Goal: Transaction & Acquisition: Purchase product/service

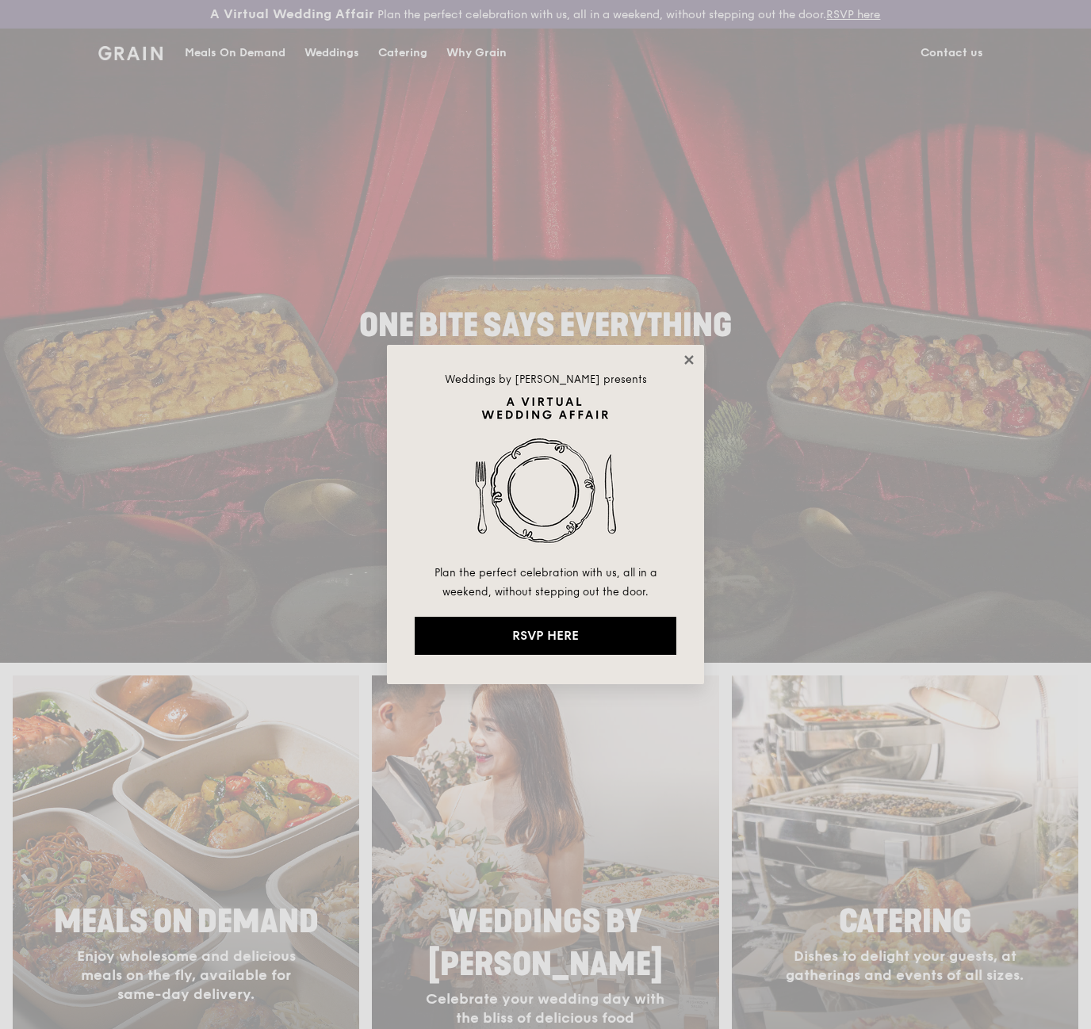
click at [693, 356] on icon at bounding box center [688, 359] width 9 height 9
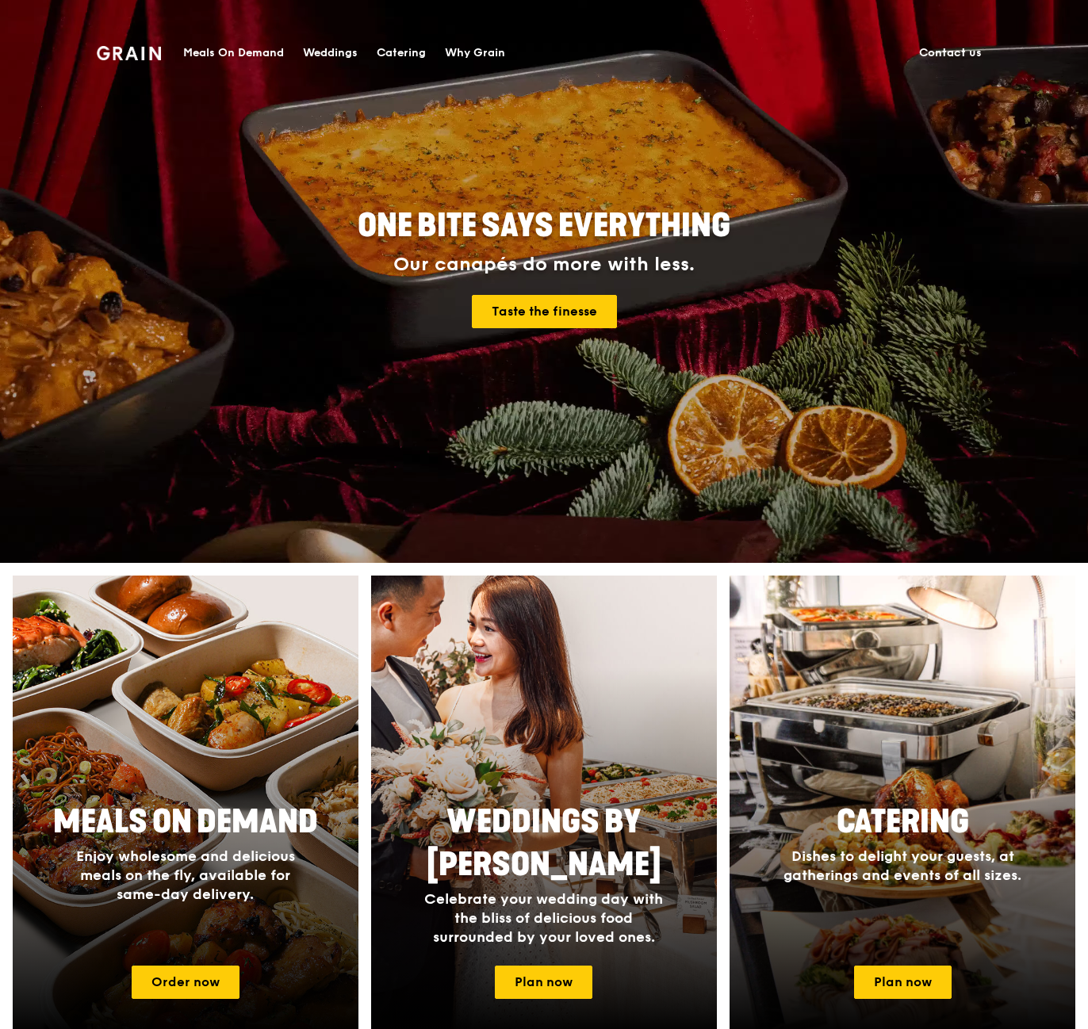
scroll to position [397, 0]
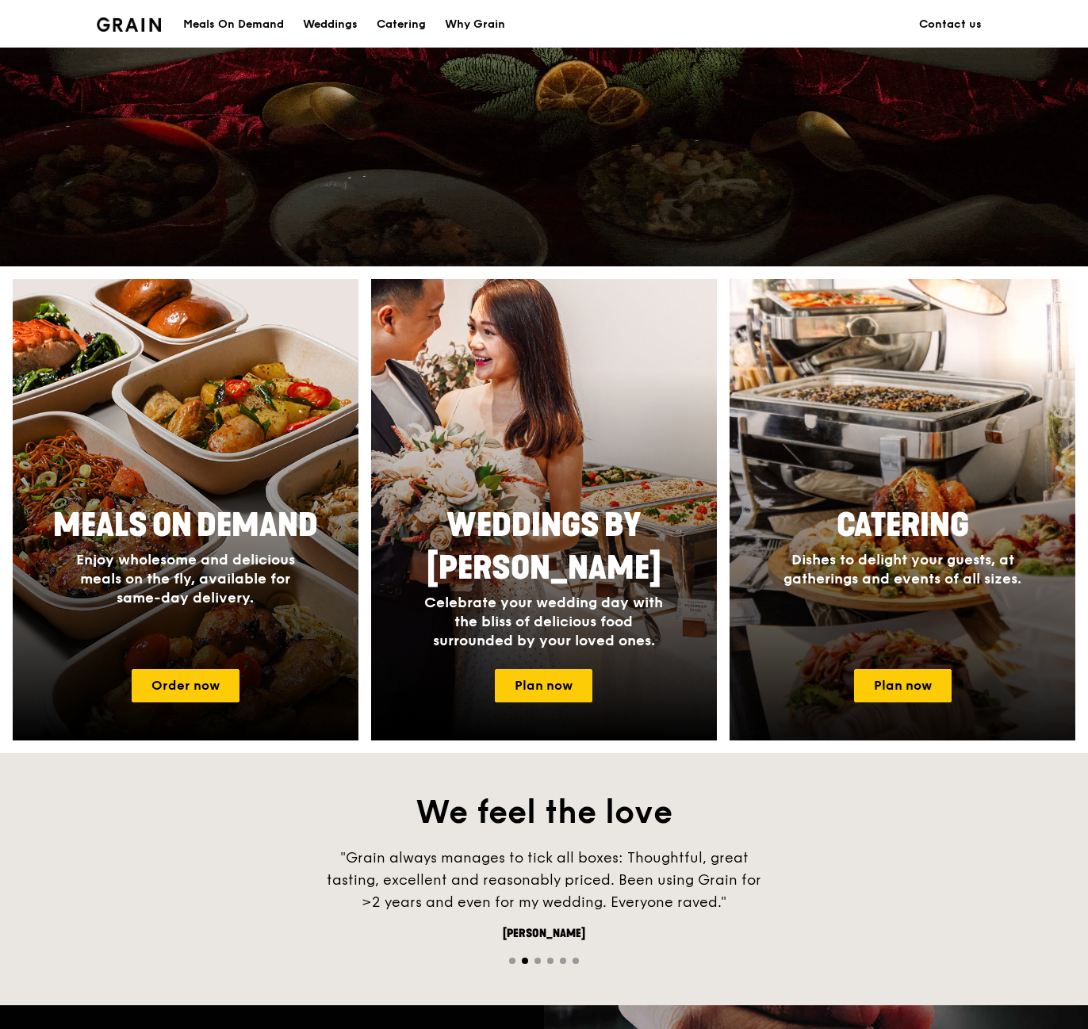
click at [904, 531] on span "Catering" at bounding box center [903, 526] width 132 height 38
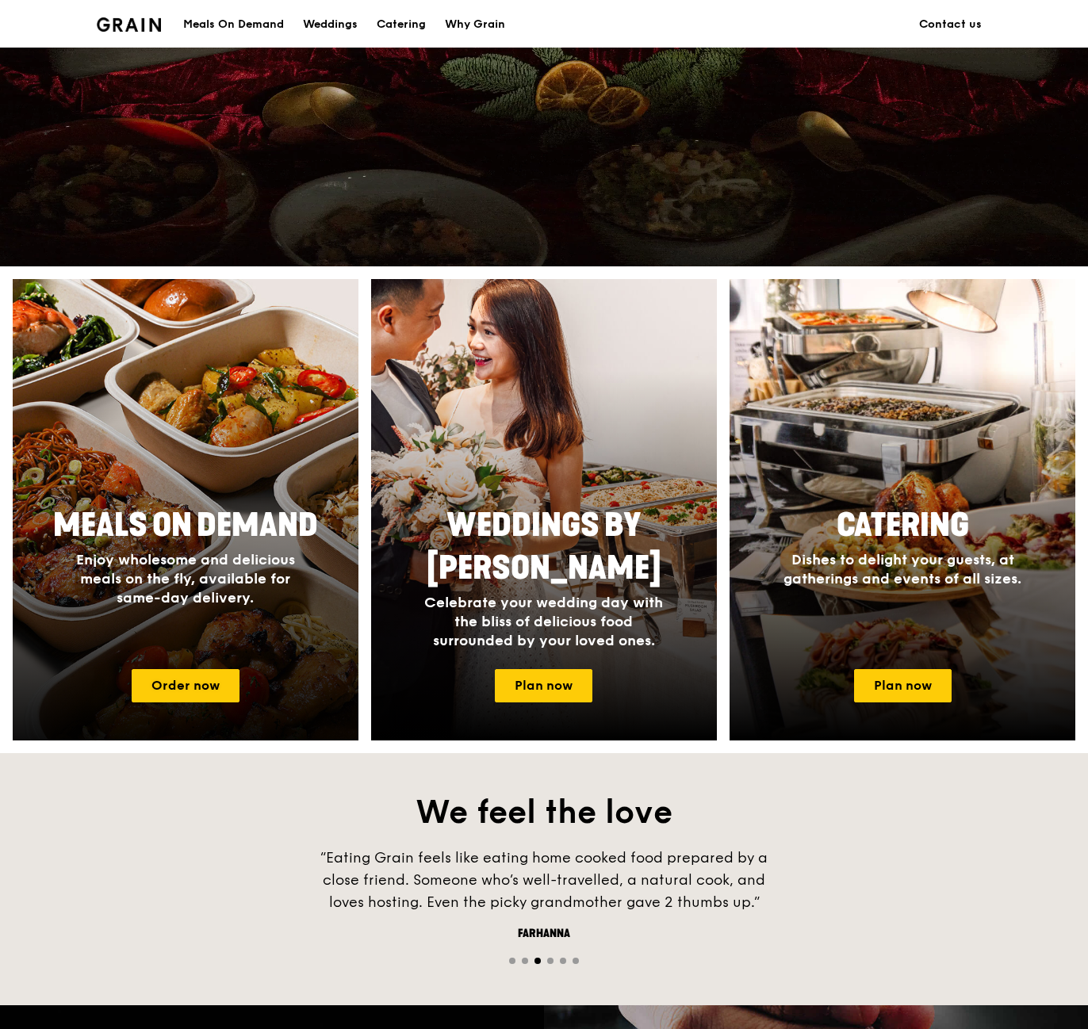
click at [152, 597] on span "Enjoy wholesome and delicious meals on the fly, available for same-day delivery." at bounding box center [185, 579] width 219 height 56
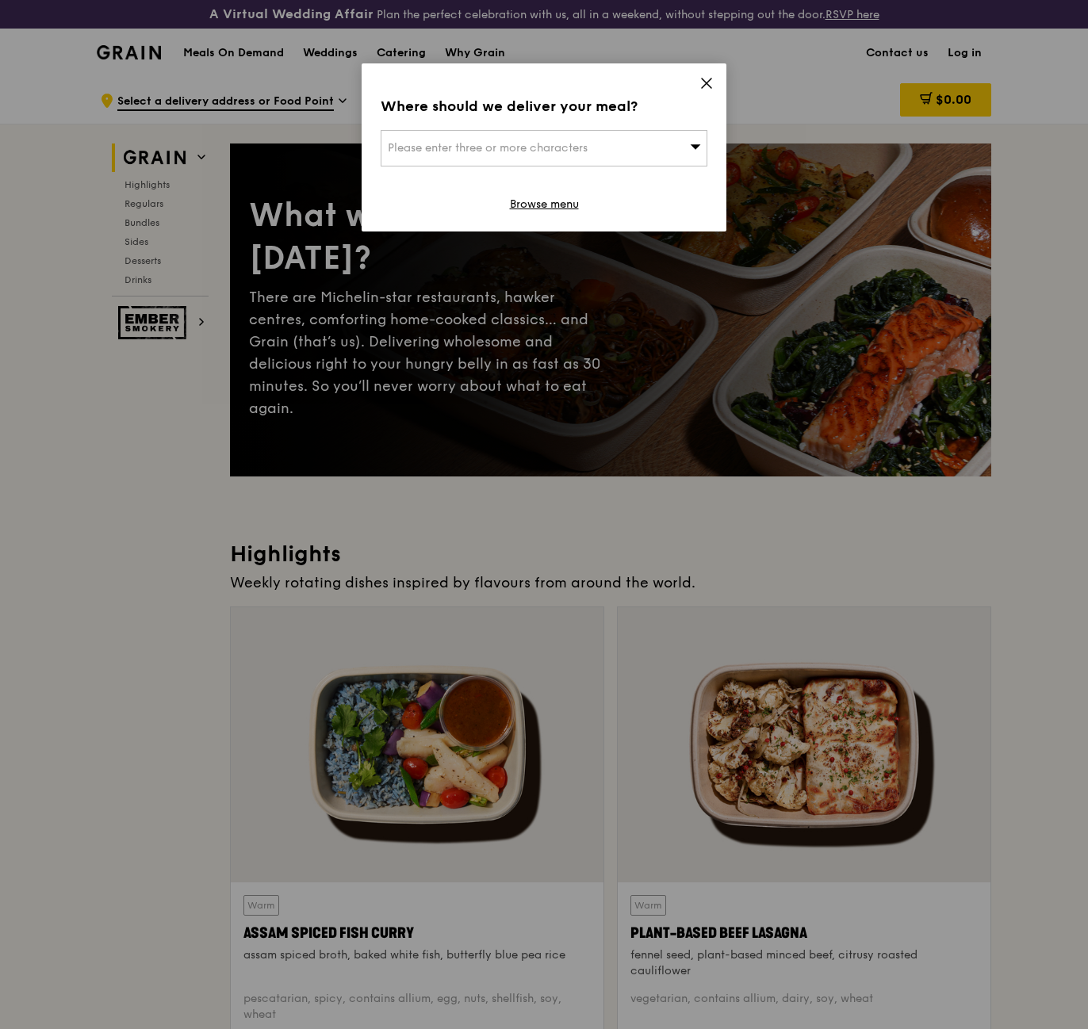
click at [680, 131] on div "Please enter three or more characters" at bounding box center [544, 148] width 327 height 36
click at [669, 136] on input "search" at bounding box center [543, 148] width 325 height 35
click at [709, 79] on icon at bounding box center [706, 83] width 14 height 14
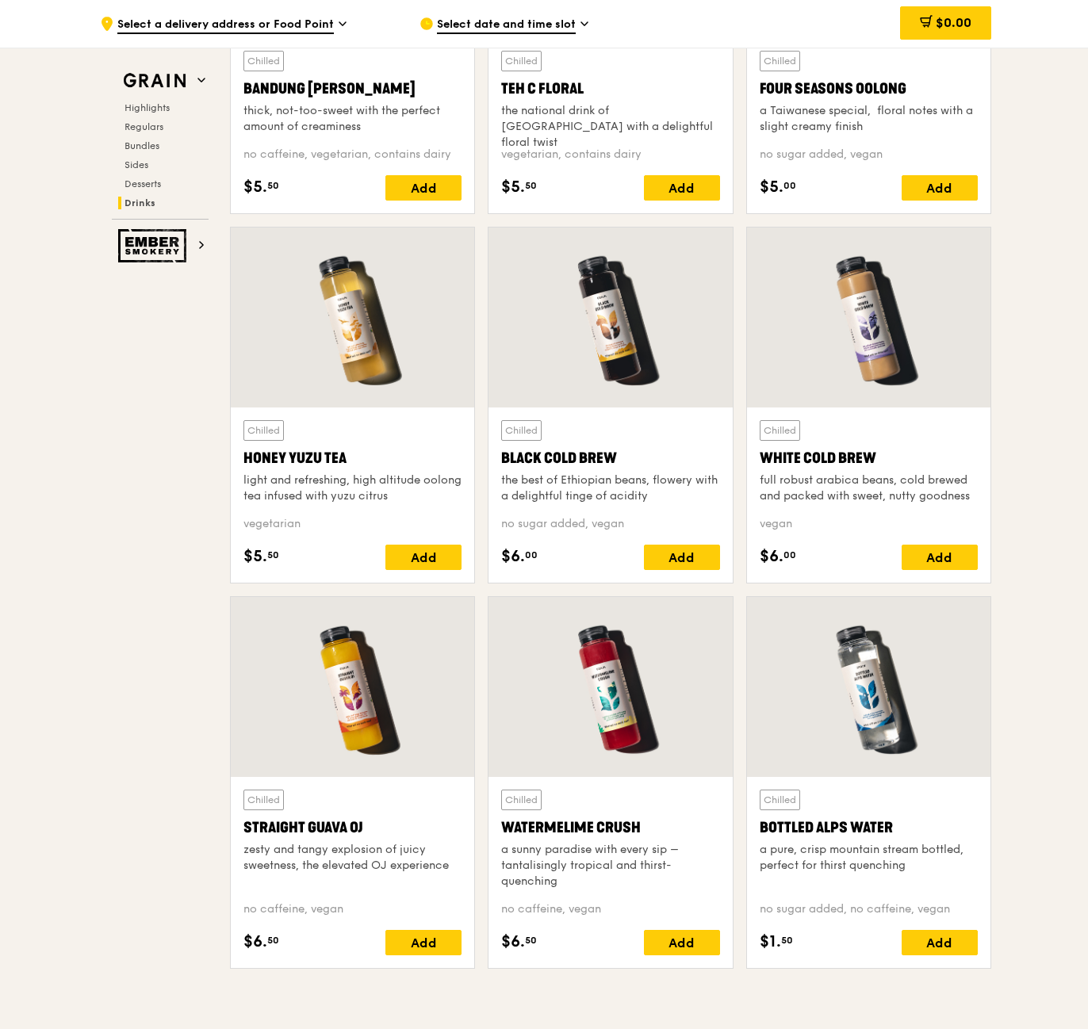
scroll to position [6039, 0]
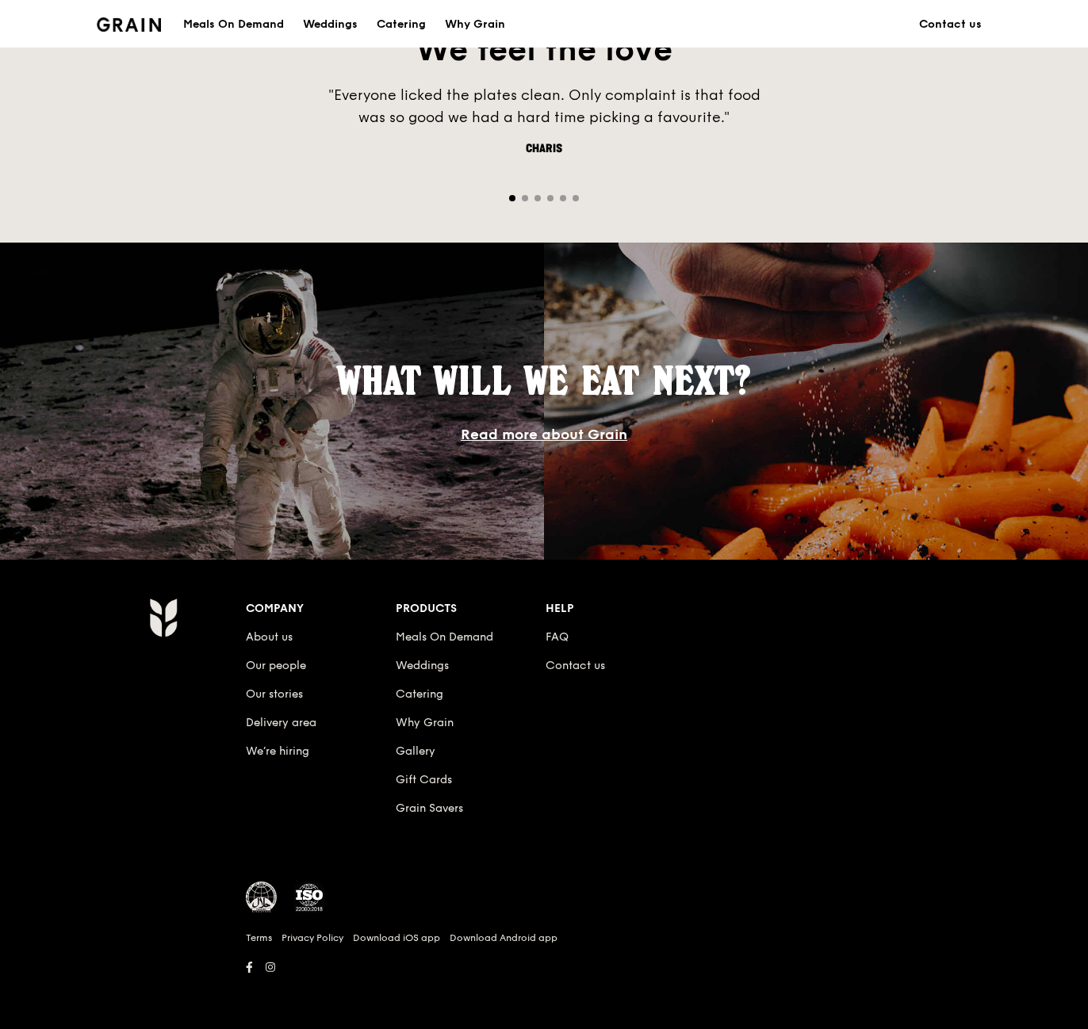
scroll to position [397, 0]
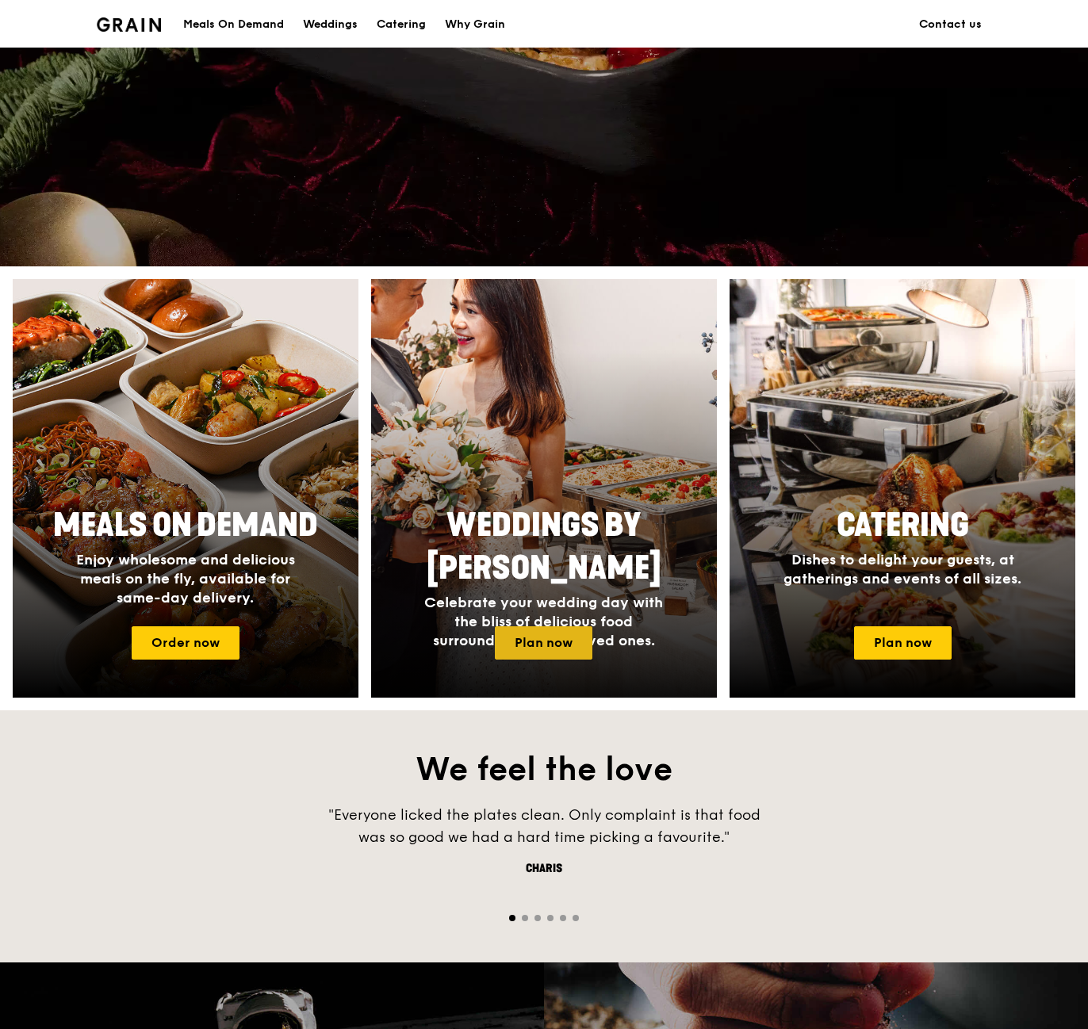
click at [576, 636] on link "Plan now" at bounding box center [544, 642] width 98 height 33
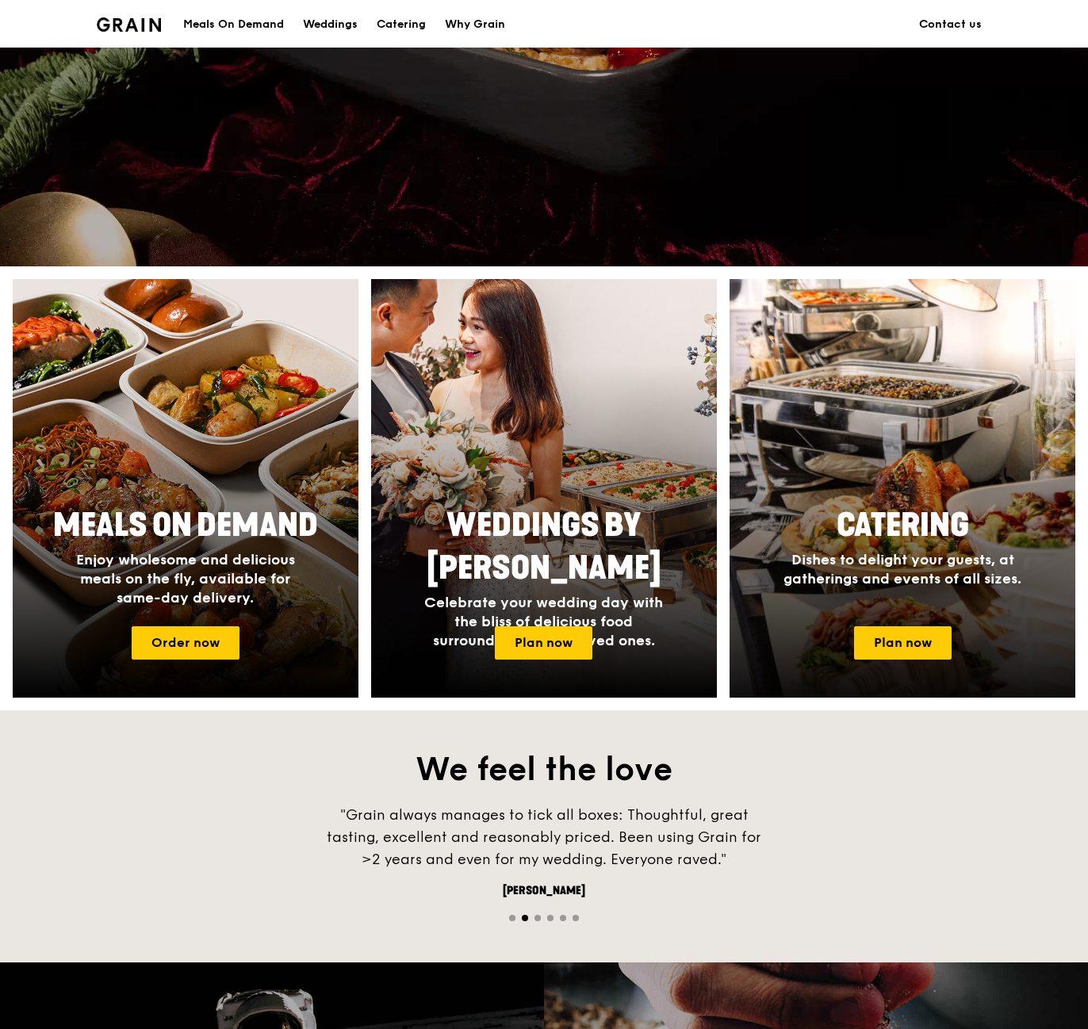
click at [881, 559] on span "Dishes to delight your guests, at gatherings and events of all sizes." at bounding box center [902, 569] width 238 height 36
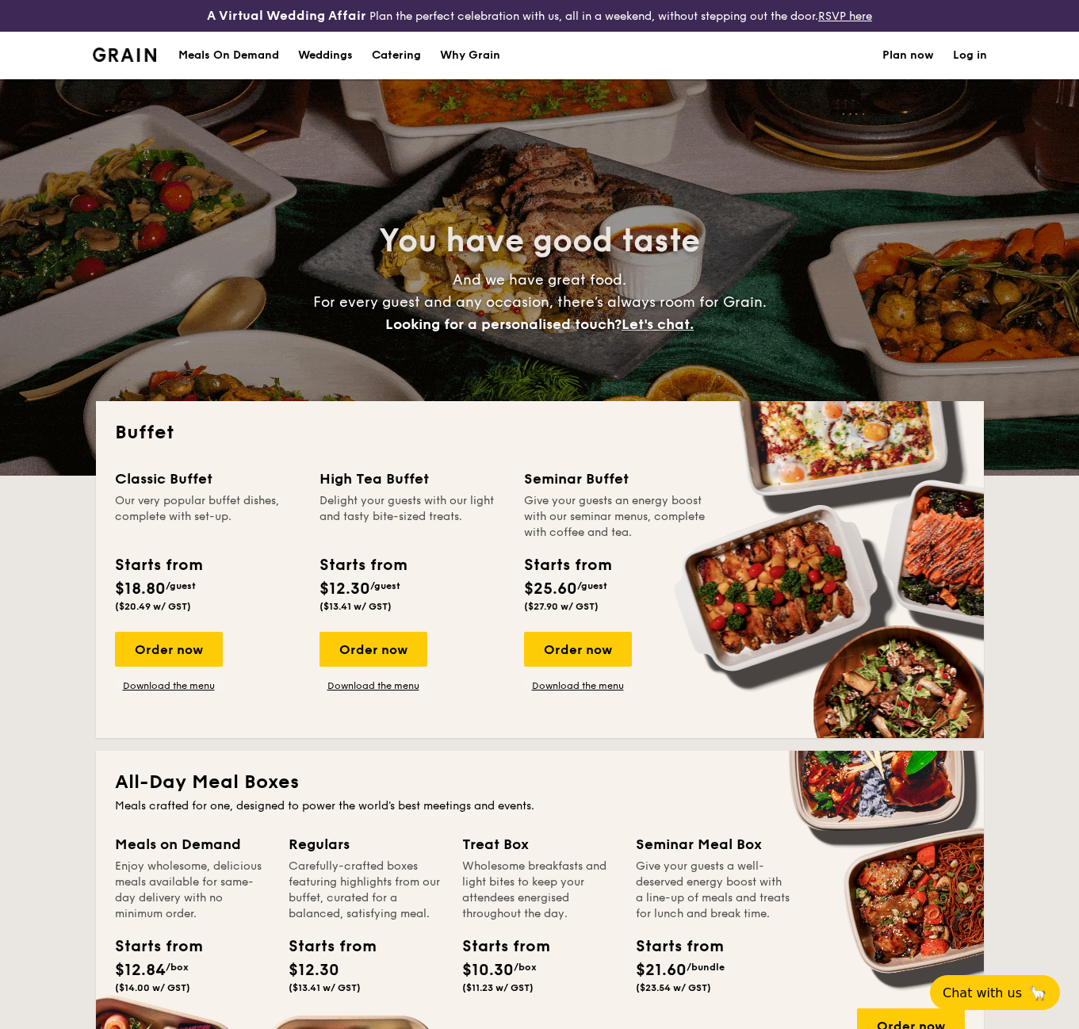
select select
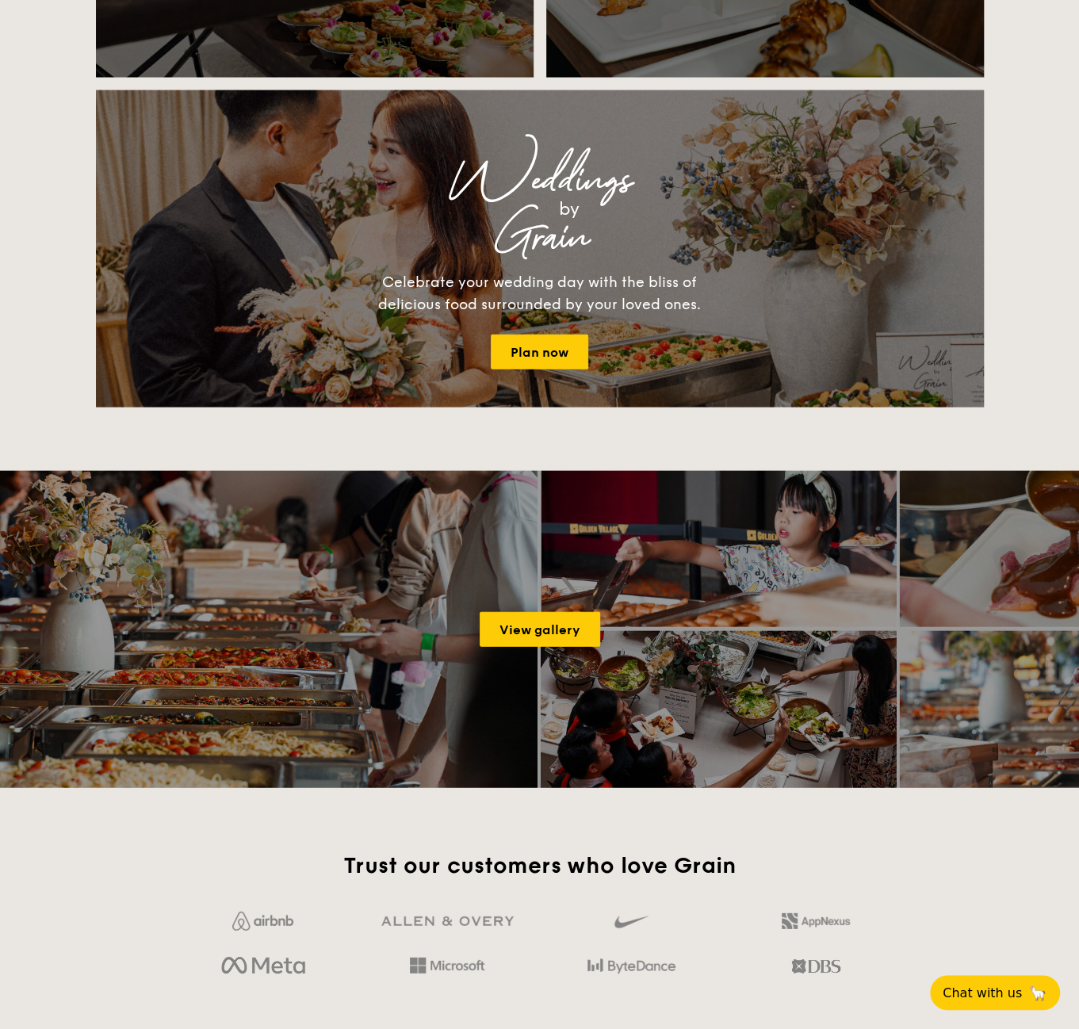
scroll to position [1745, 0]
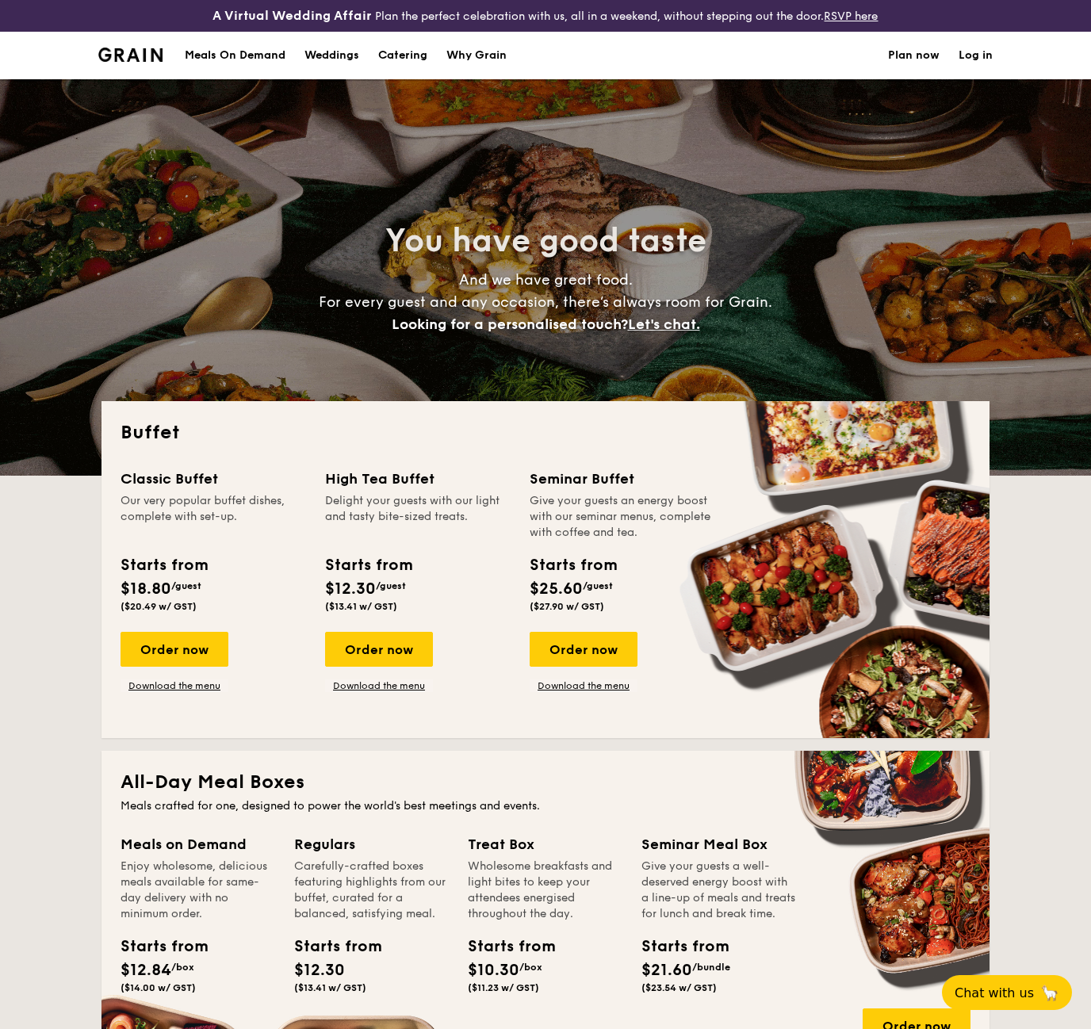
select select
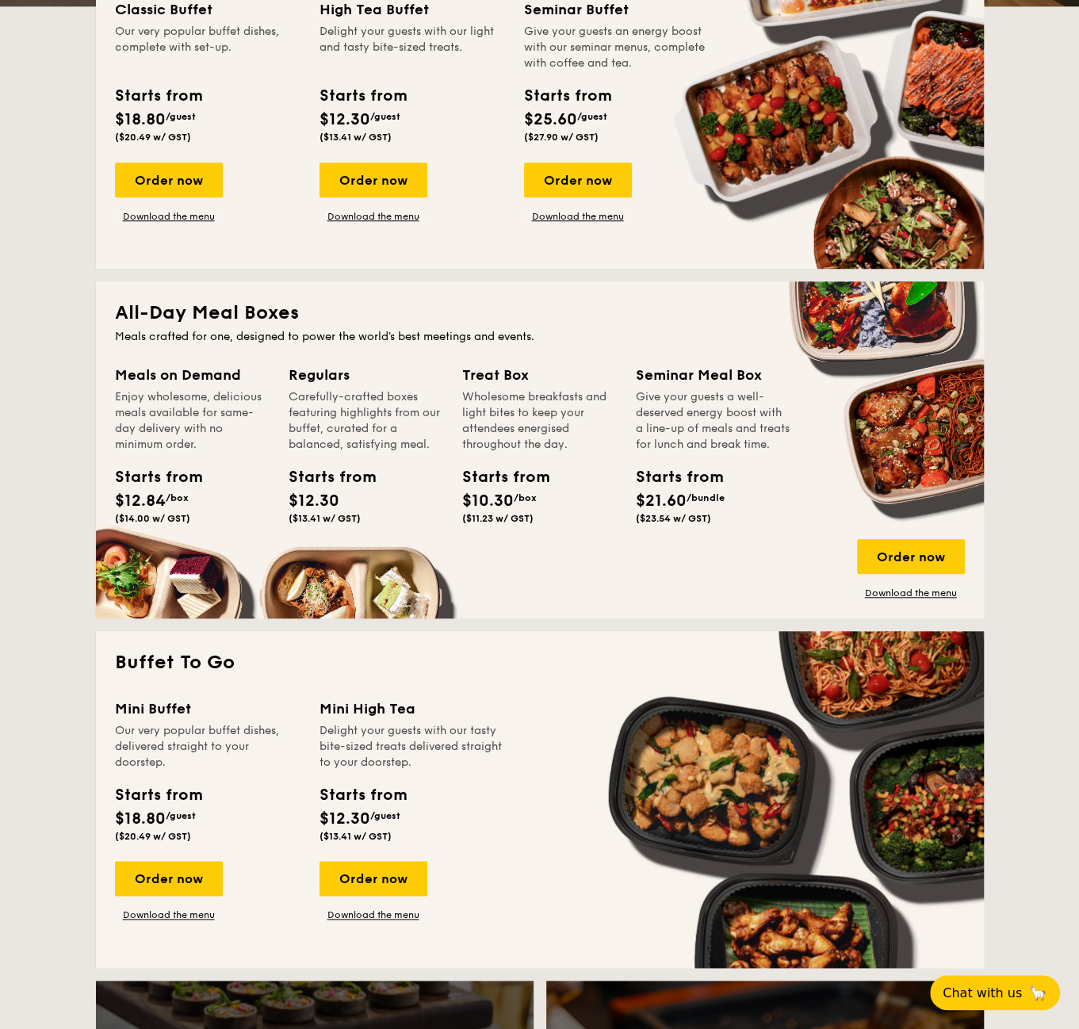
scroll to position [476, 0]
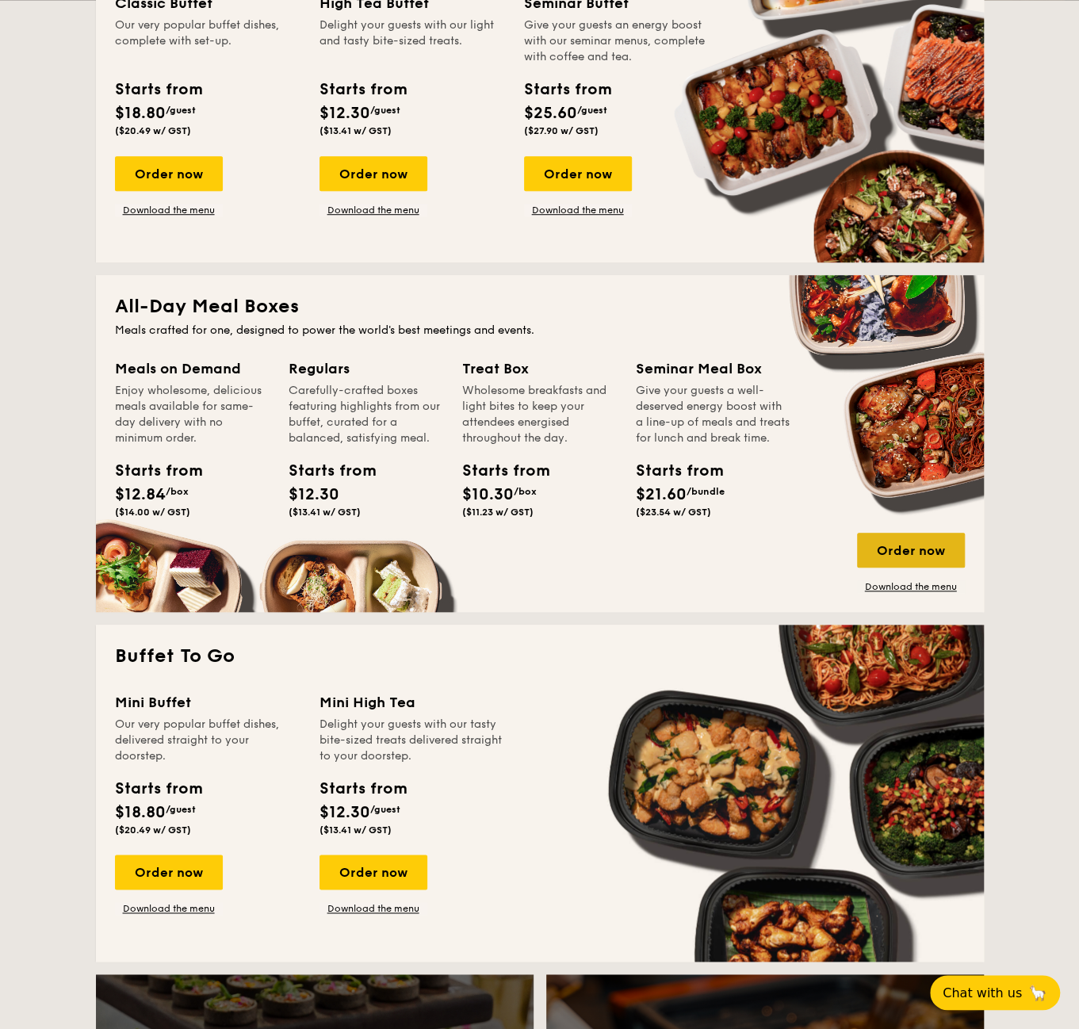
click at [923, 535] on div "Order now" at bounding box center [911, 550] width 108 height 35
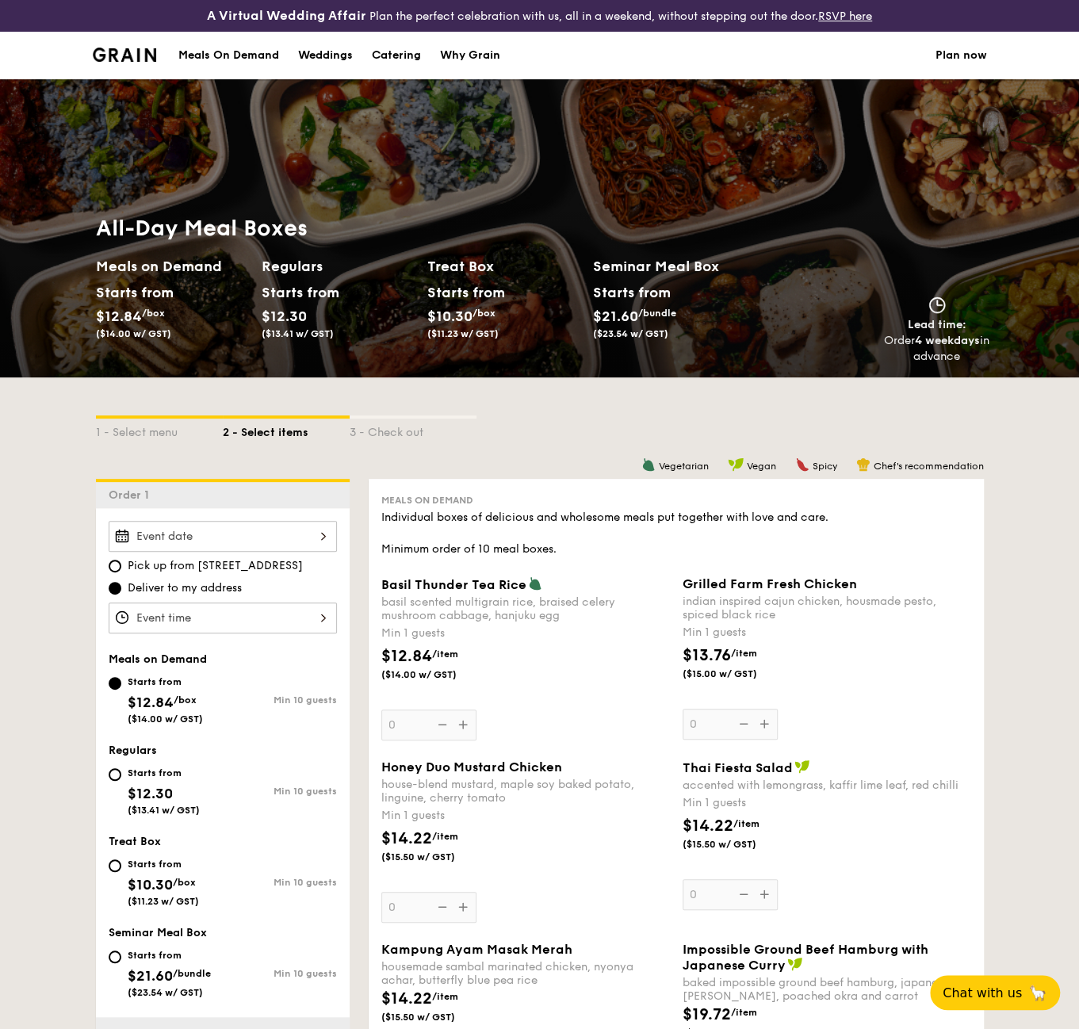
click at [120, 855] on div "Starts from $10.30 /box ($11.23 w/ GST)" at bounding box center [166, 881] width 114 height 52
click at [120, 860] on input "Starts from $10.30 /box ($11.23 w/ GST) Min 10 guests" at bounding box center [115, 866] width 13 height 13
radio input "true"
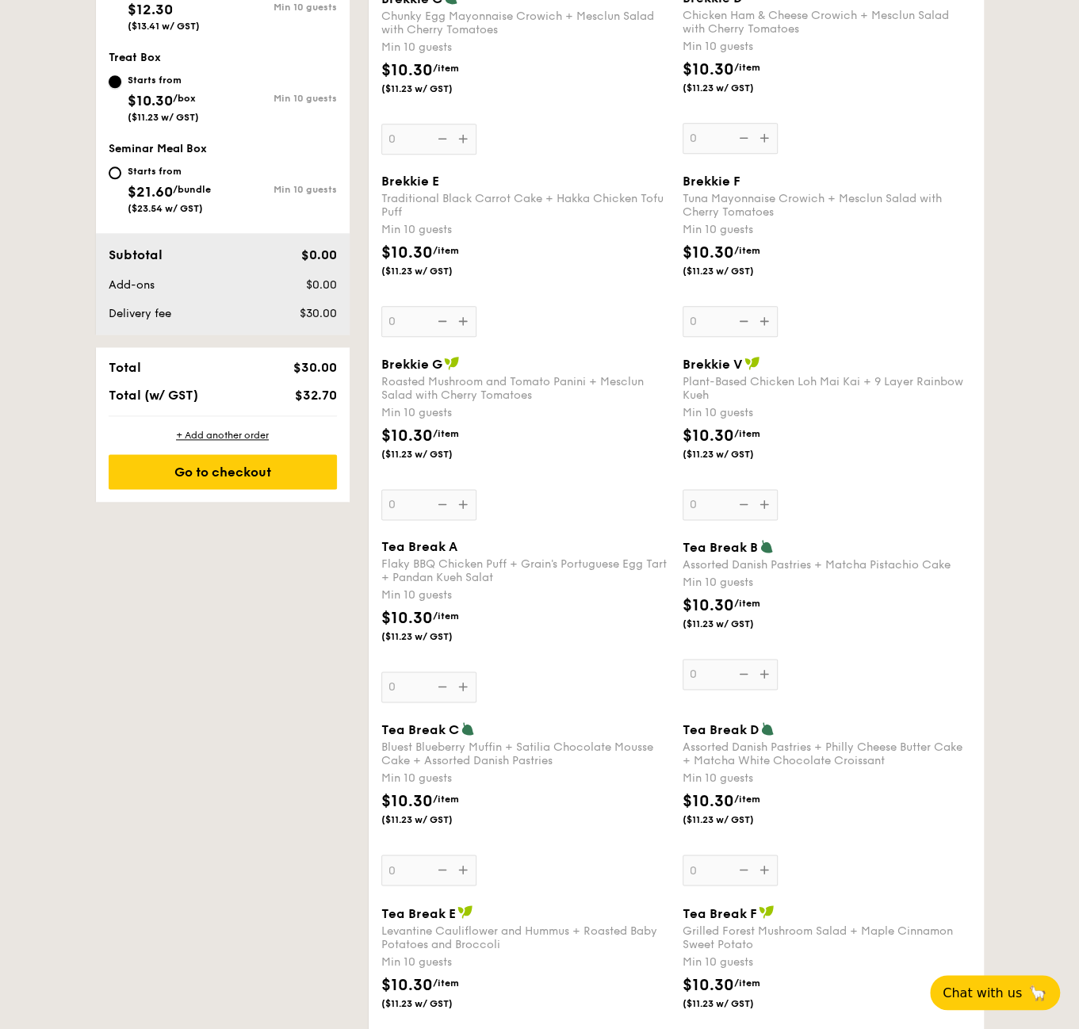
scroll to position [793, 0]
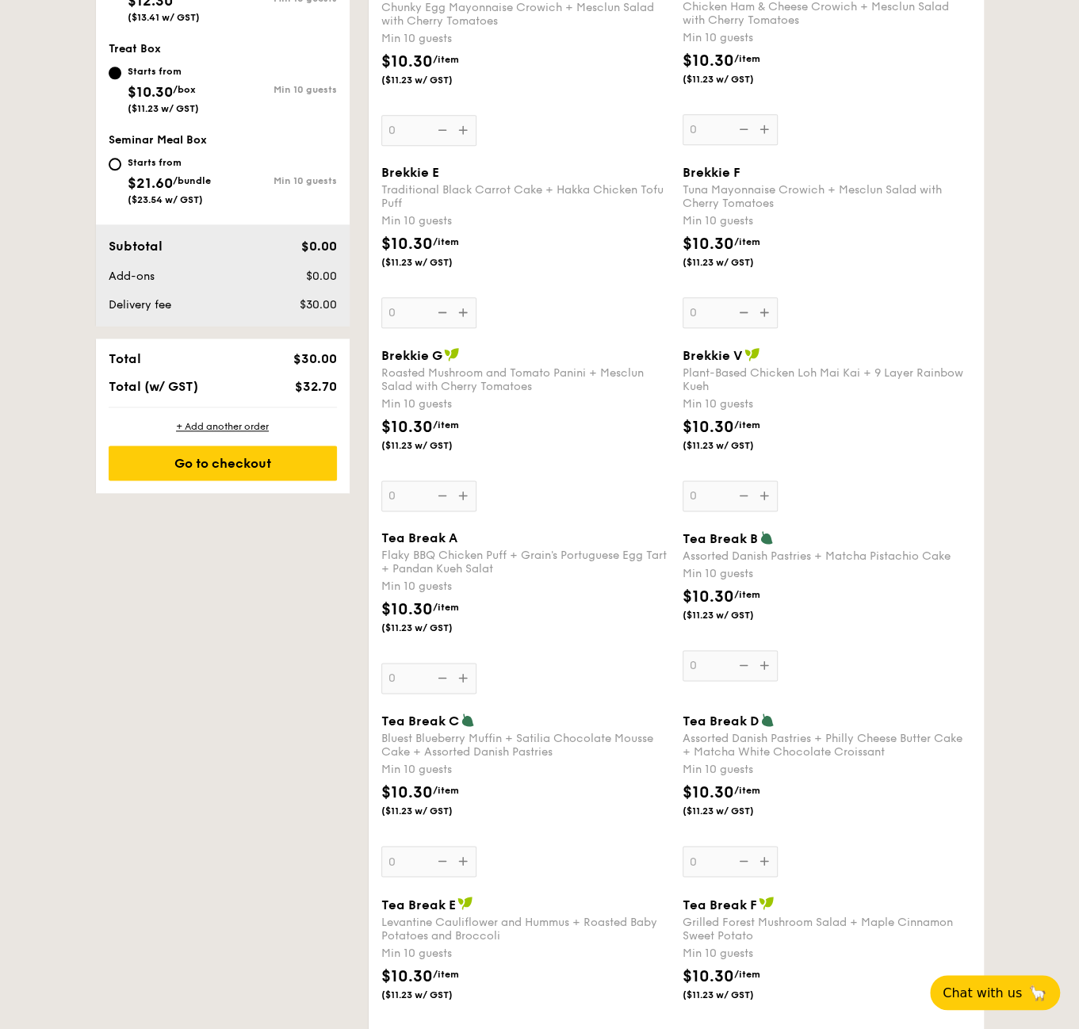
click at [741, 856] on div "Tea Break D Assorted Danish Pastries + Philly Cheese Butter Cake + Matcha White…" at bounding box center [827, 795] width 289 height 164
click at [741, 856] on input "0" at bounding box center [730, 861] width 95 height 31
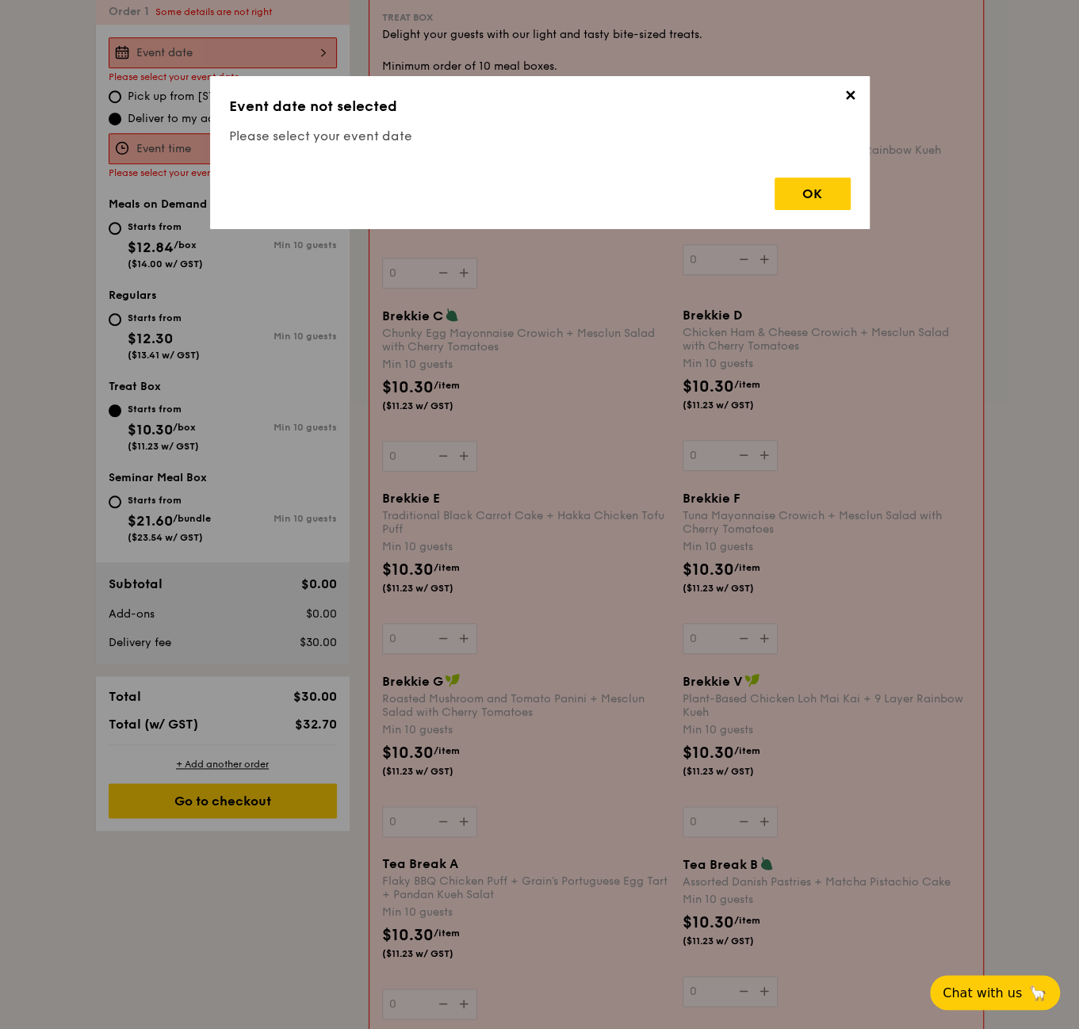
scroll to position [455, 0]
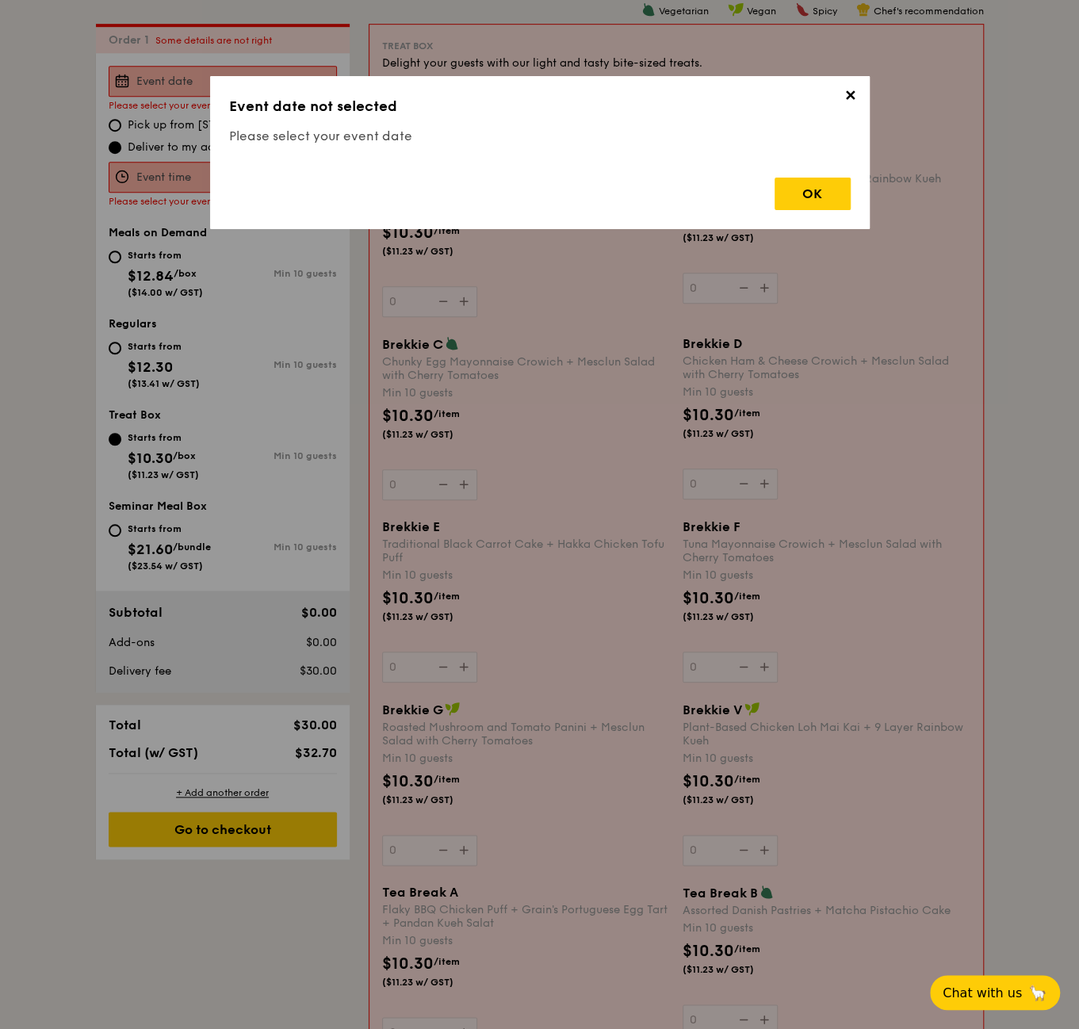
click at [862, 105] on div "✕ Event date not selected Please select your event date OK" at bounding box center [540, 152] width 660 height 153
click at [860, 102] on span "✕" at bounding box center [851, 98] width 22 height 22
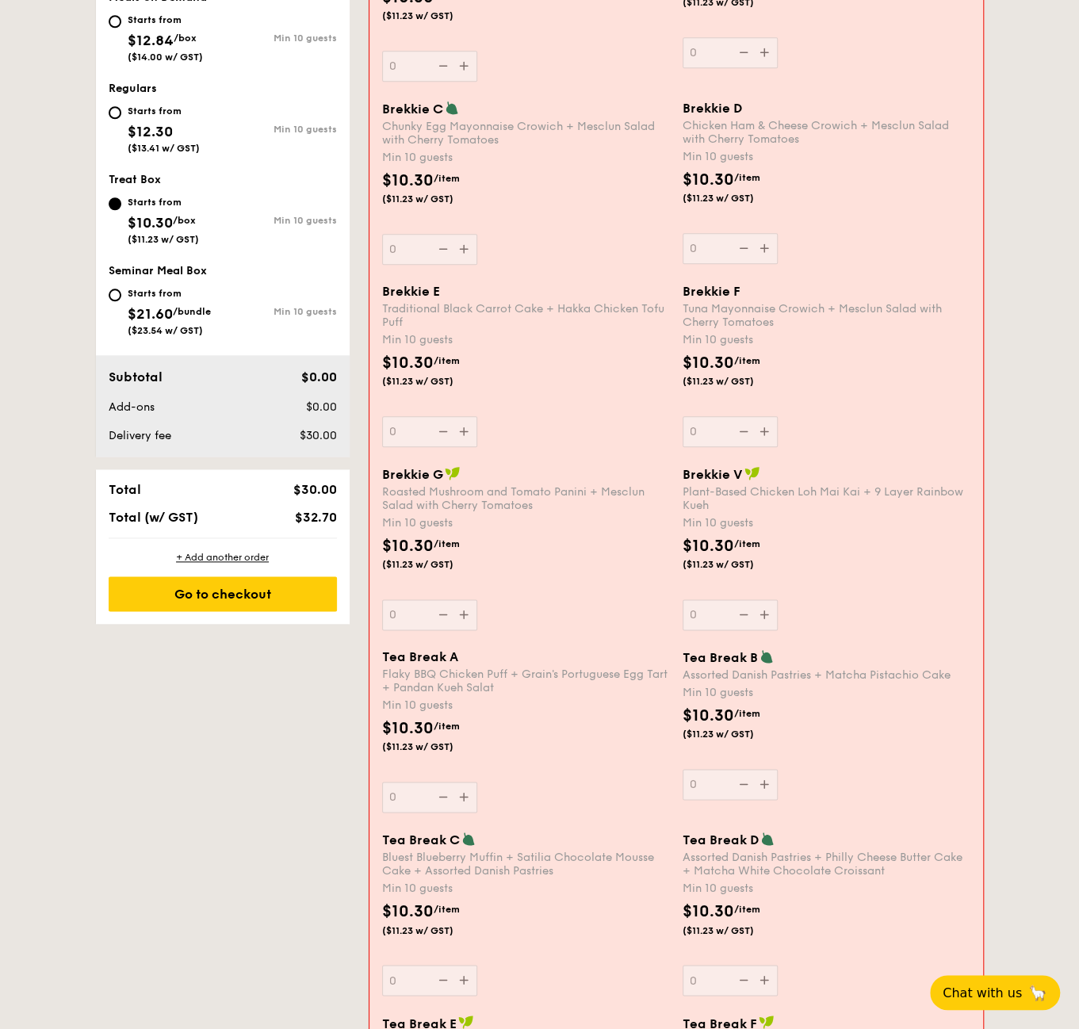
scroll to position [772, 0]
